Goal: Information Seeking & Learning: Understand process/instructions

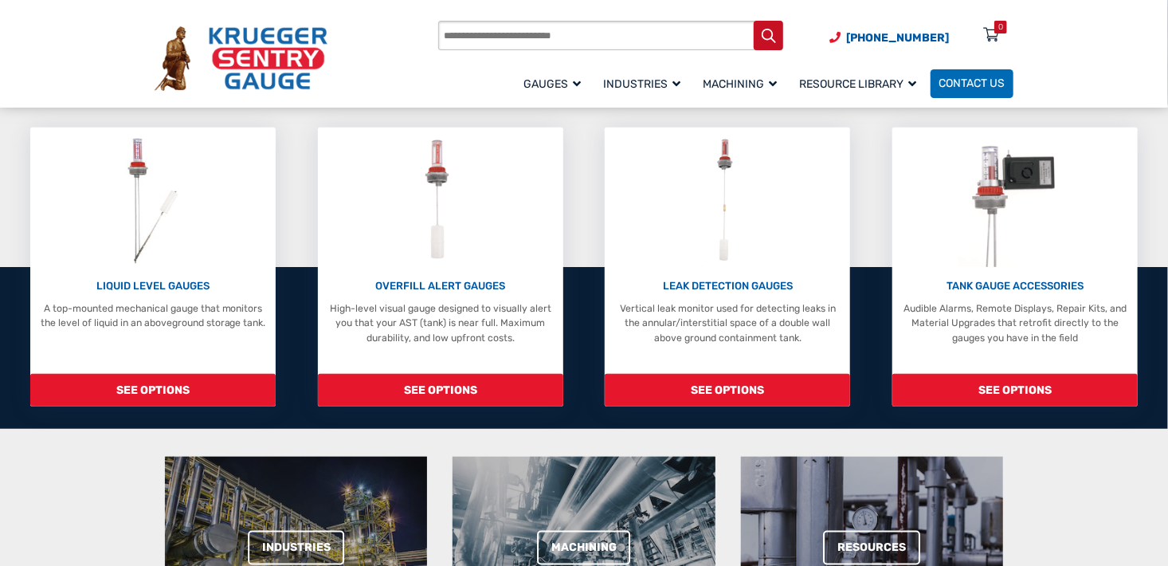
scroll to position [398, 0]
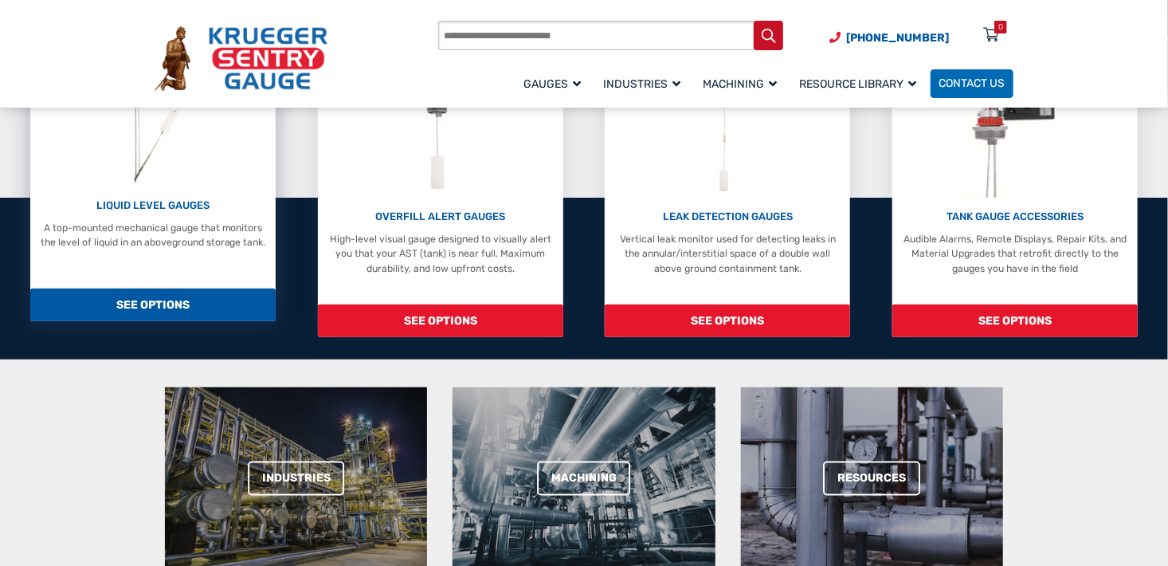
click at [183, 312] on span "SEE OPTIONS" at bounding box center [152, 304] width 245 height 33
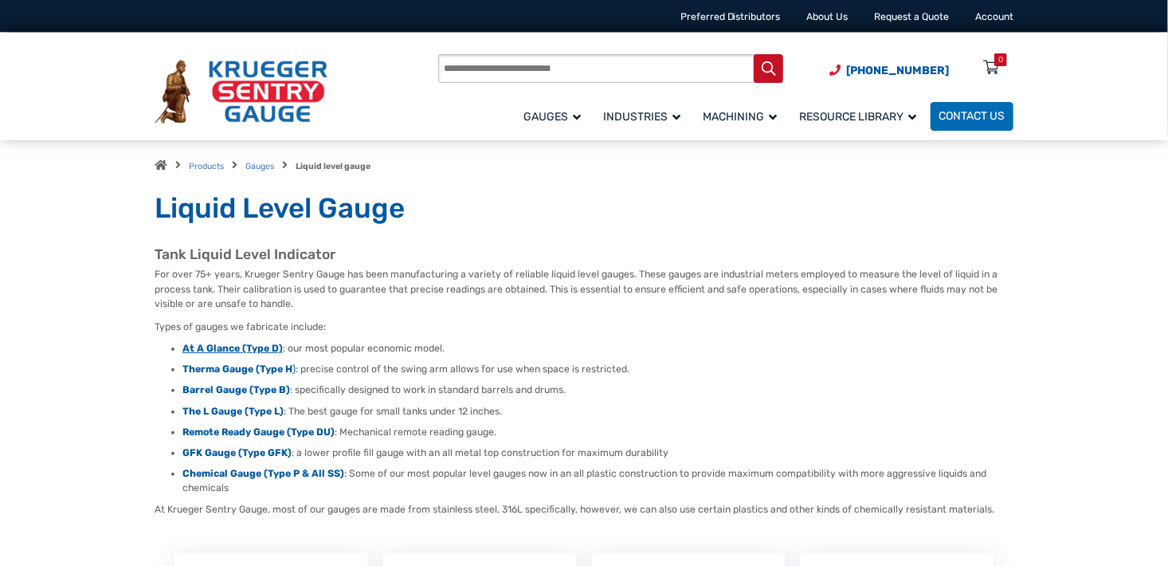
click at [265, 346] on strong "At A Glance (Type D)" at bounding box center [232, 348] width 100 height 11
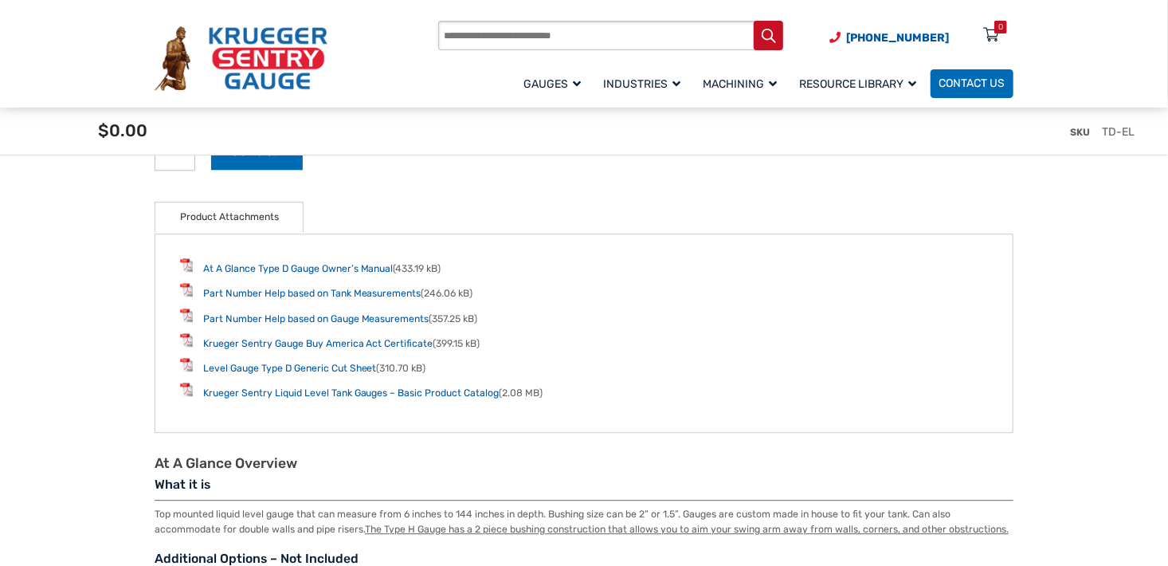
scroll to position [1912, 0]
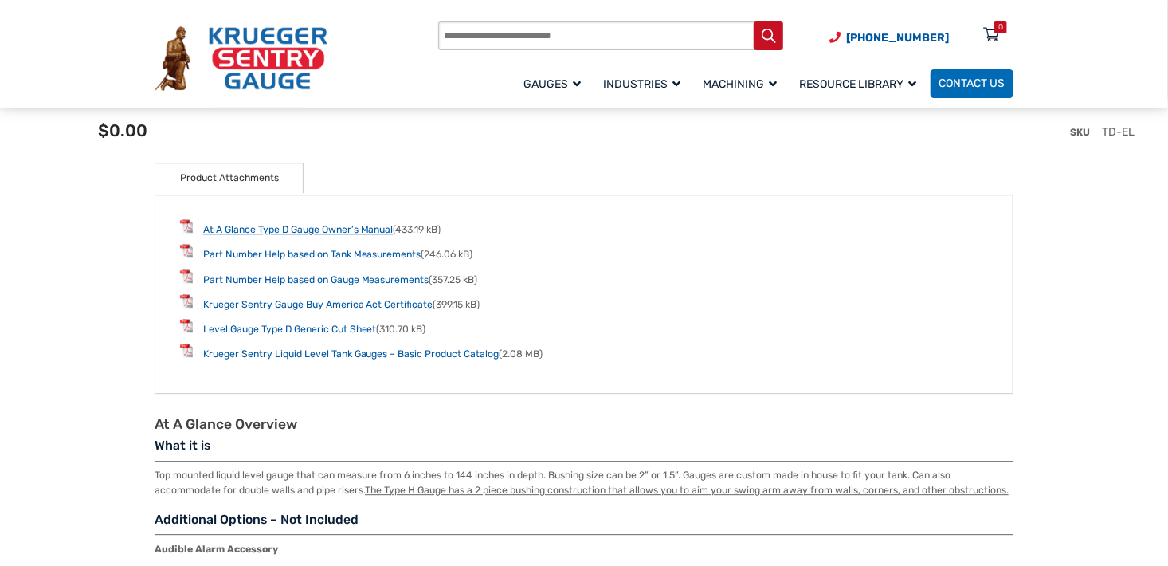
click at [378, 229] on link "At A Glance Type D Gauge Owner’s Manual" at bounding box center [298, 229] width 190 height 11
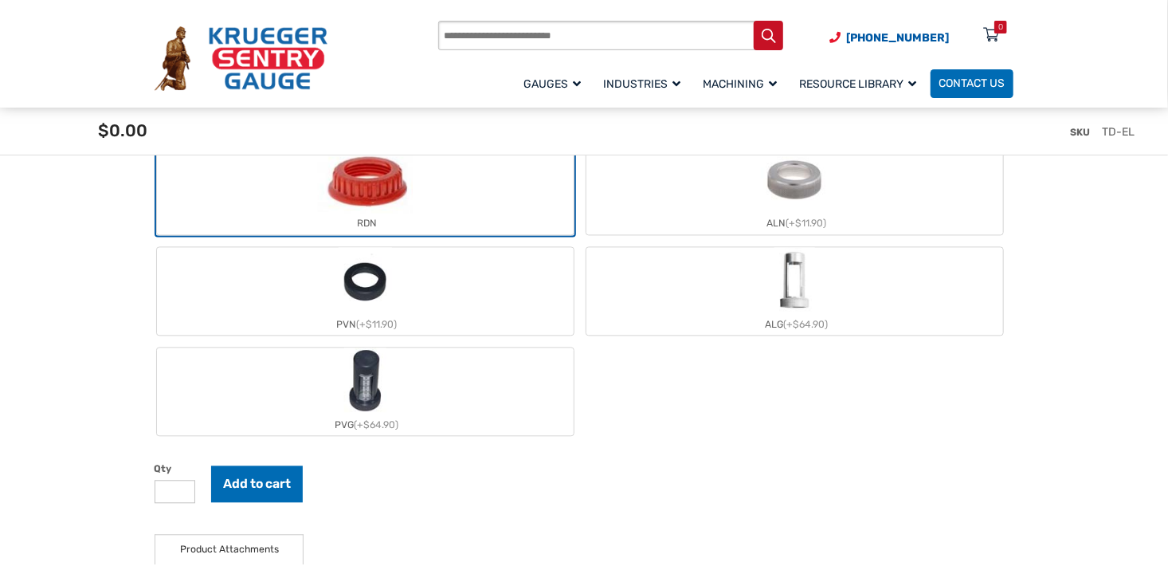
scroll to position [1514, 0]
